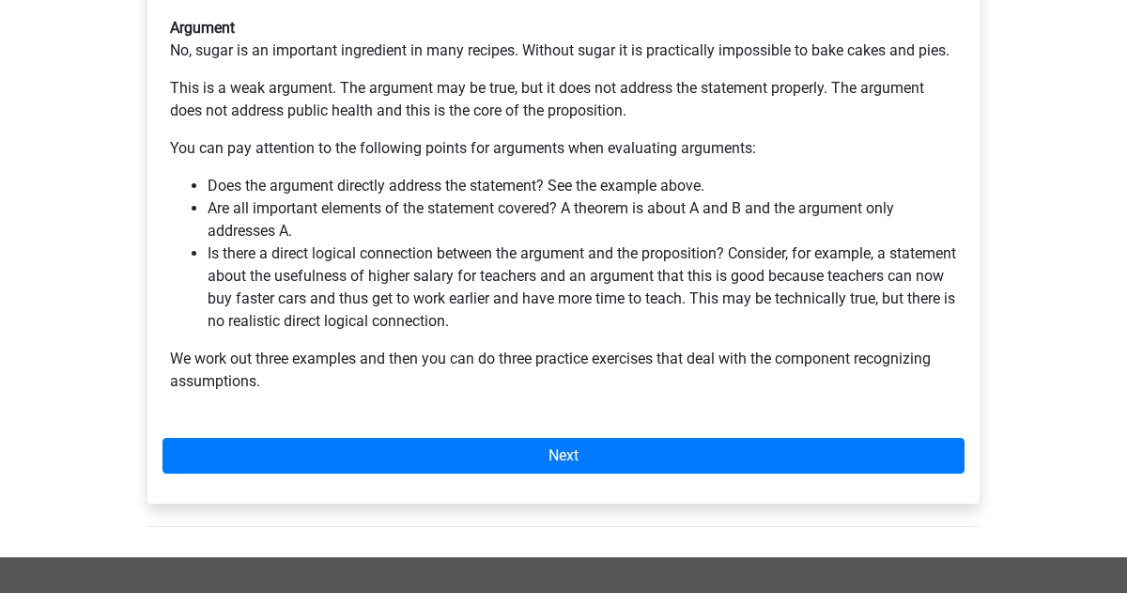
scroll to position [570, 0]
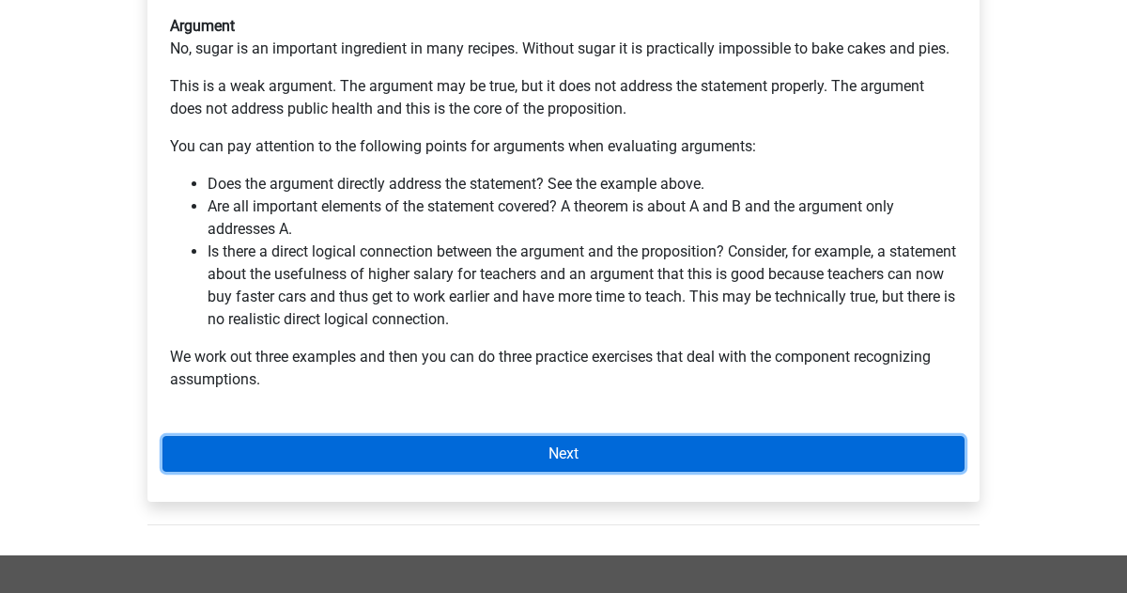
click at [500, 436] on link "Next" at bounding box center [563, 454] width 802 height 36
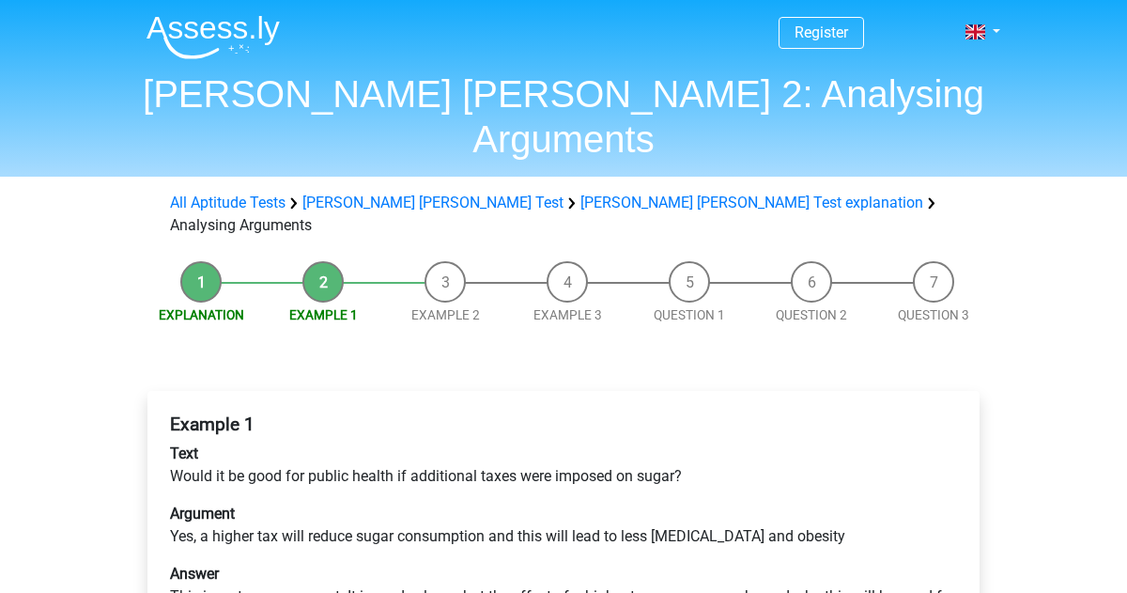
click at [570, 485] on div "Example 1 Text Would it be good for public health if additional taxes were impo…" at bounding box center [563, 529] width 802 height 247
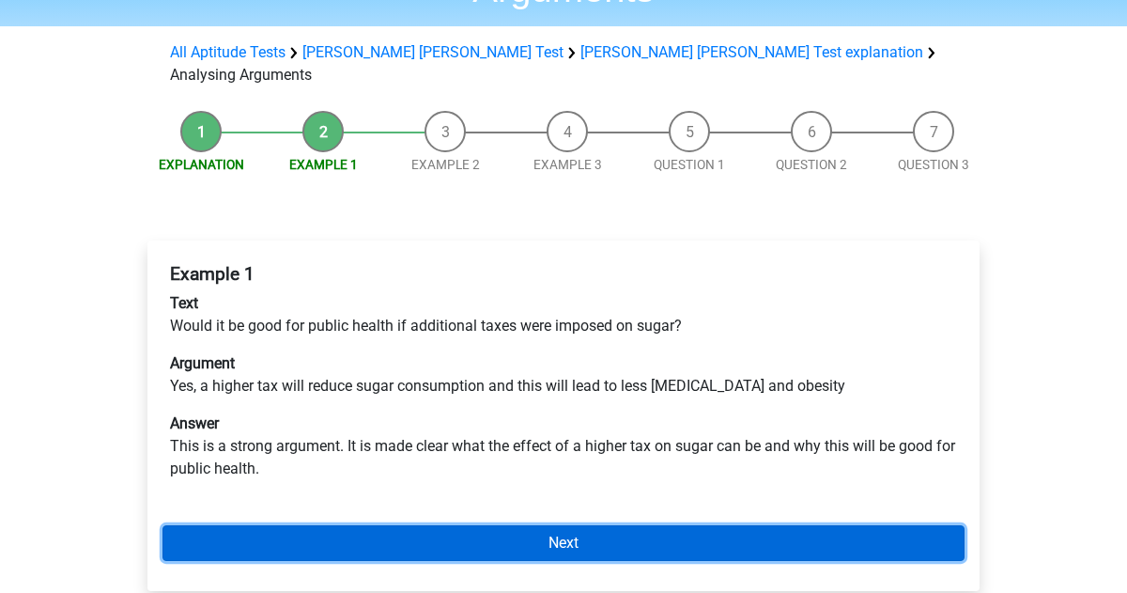
click at [471, 525] on link "Next" at bounding box center [563, 543] width 802 height 36
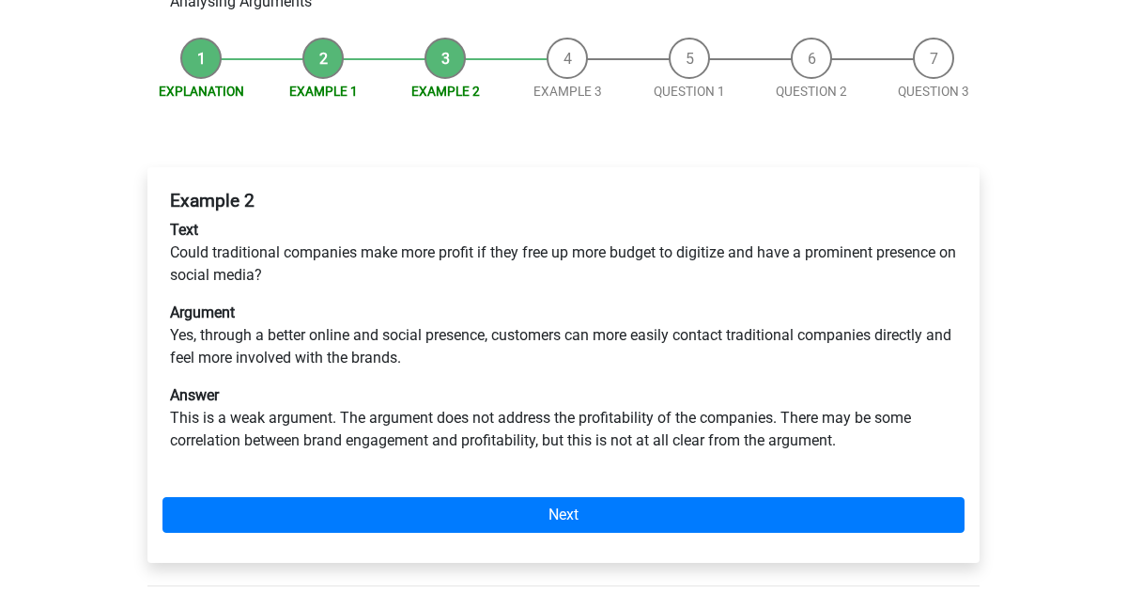
scroll to position [232, 0]
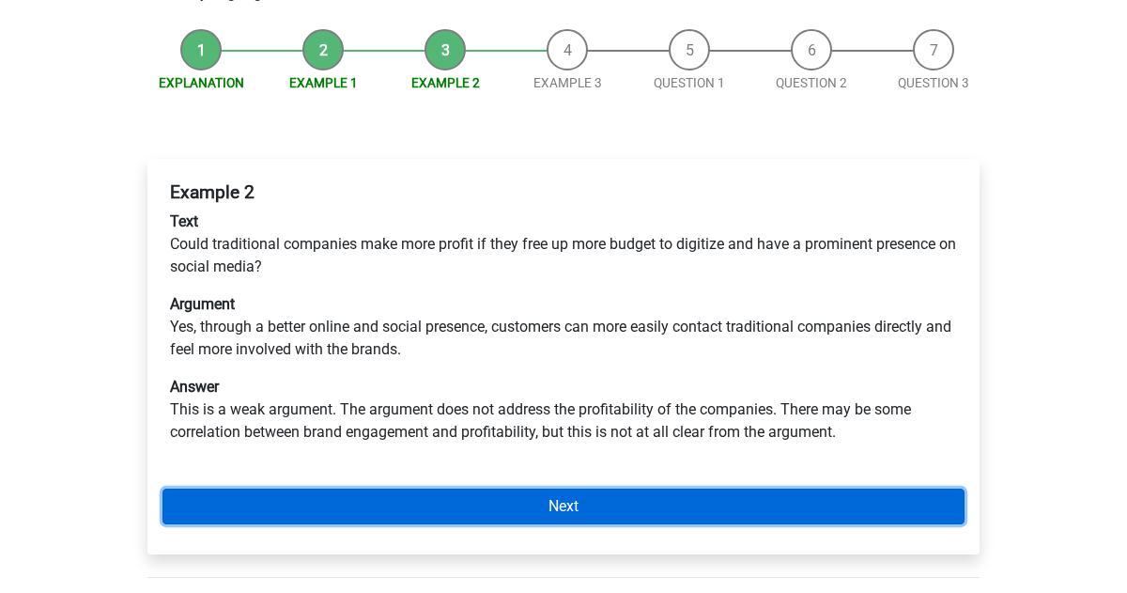
click at [562, 488] on link "Next" at bounding box center [563, 506] width 802 height 36
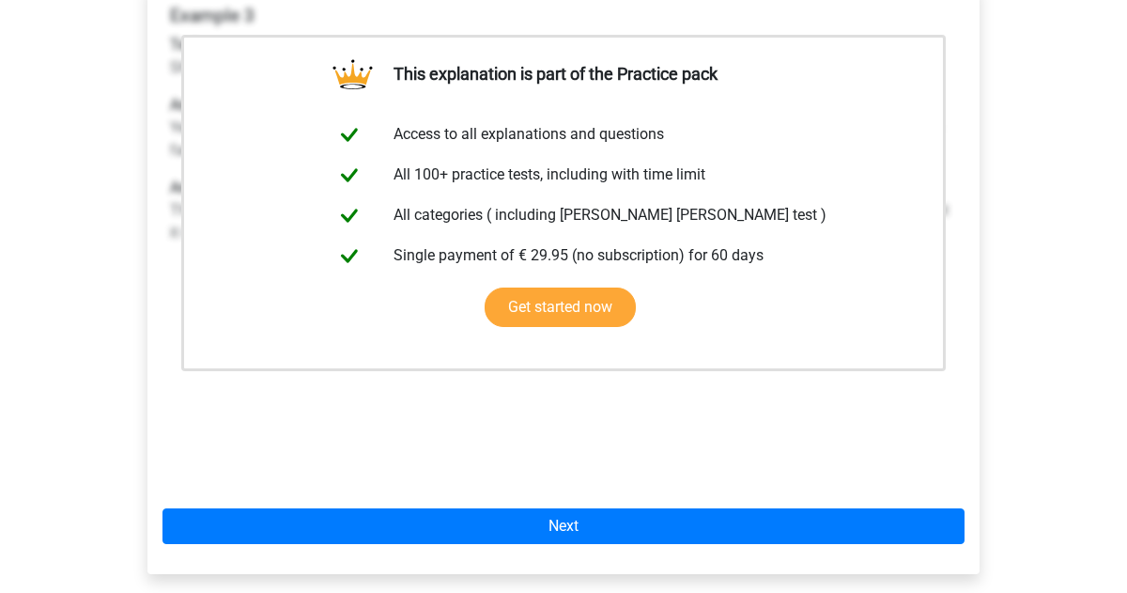
scroll to position [410, 0]
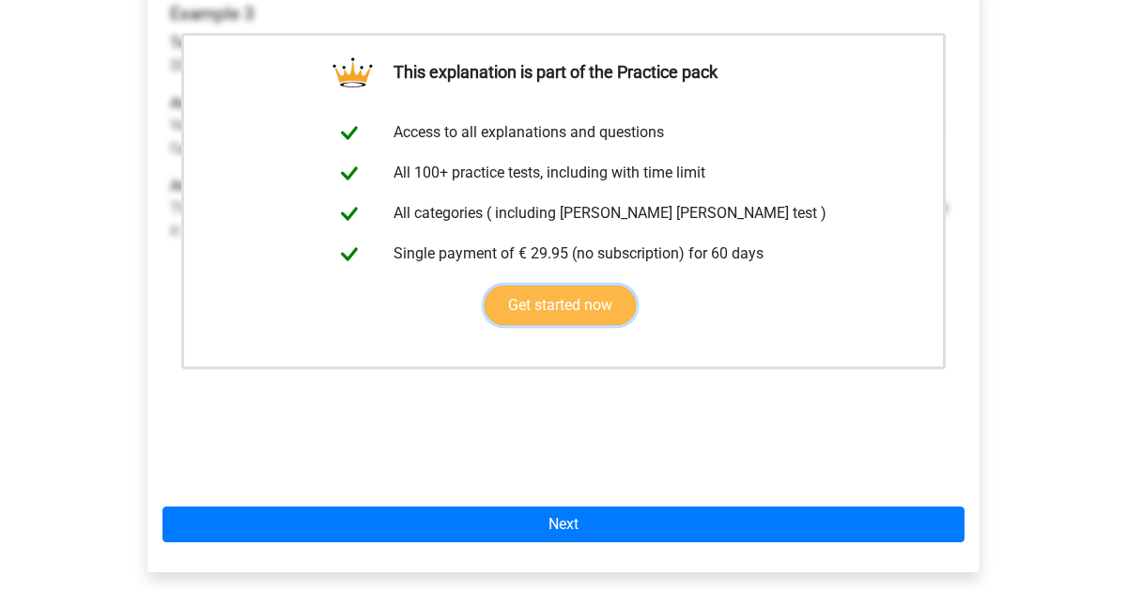
click at [559, 285] on link "Get started now" at bounding box center [560, 304] width 151 height 39
